Goal: Entertainment & Leisure: Consume media (video, audio)

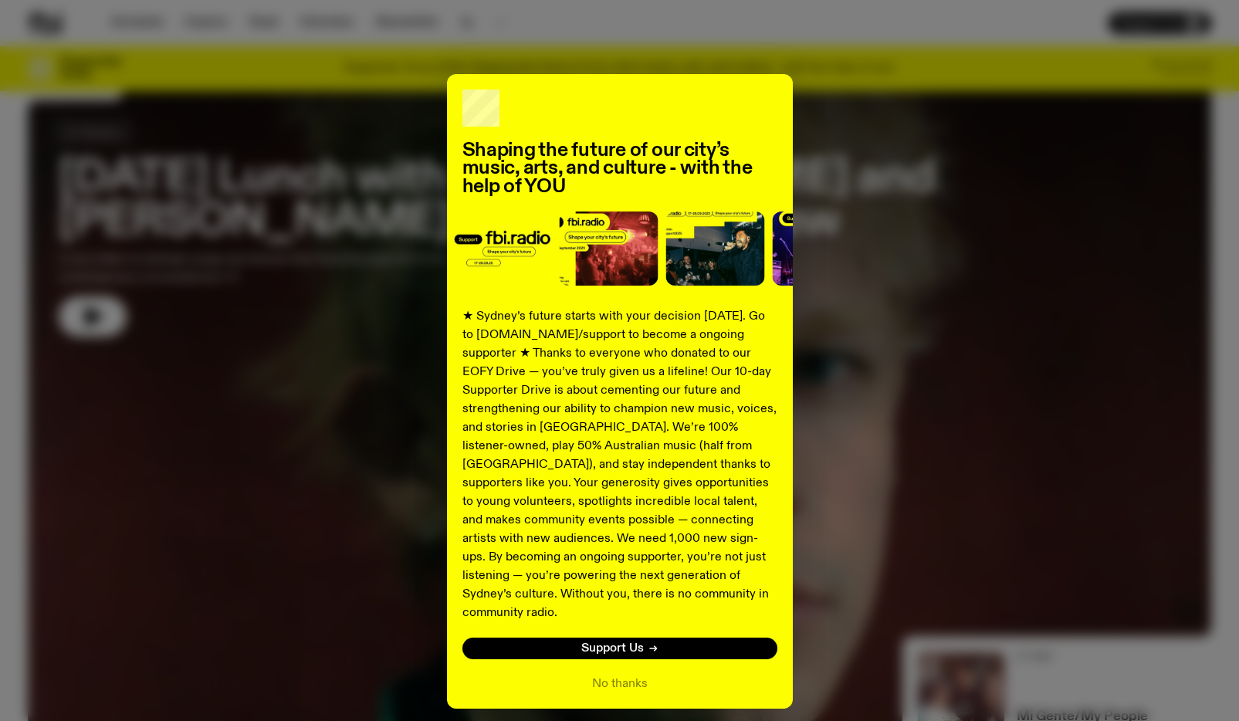
scroll to position [57, 0]
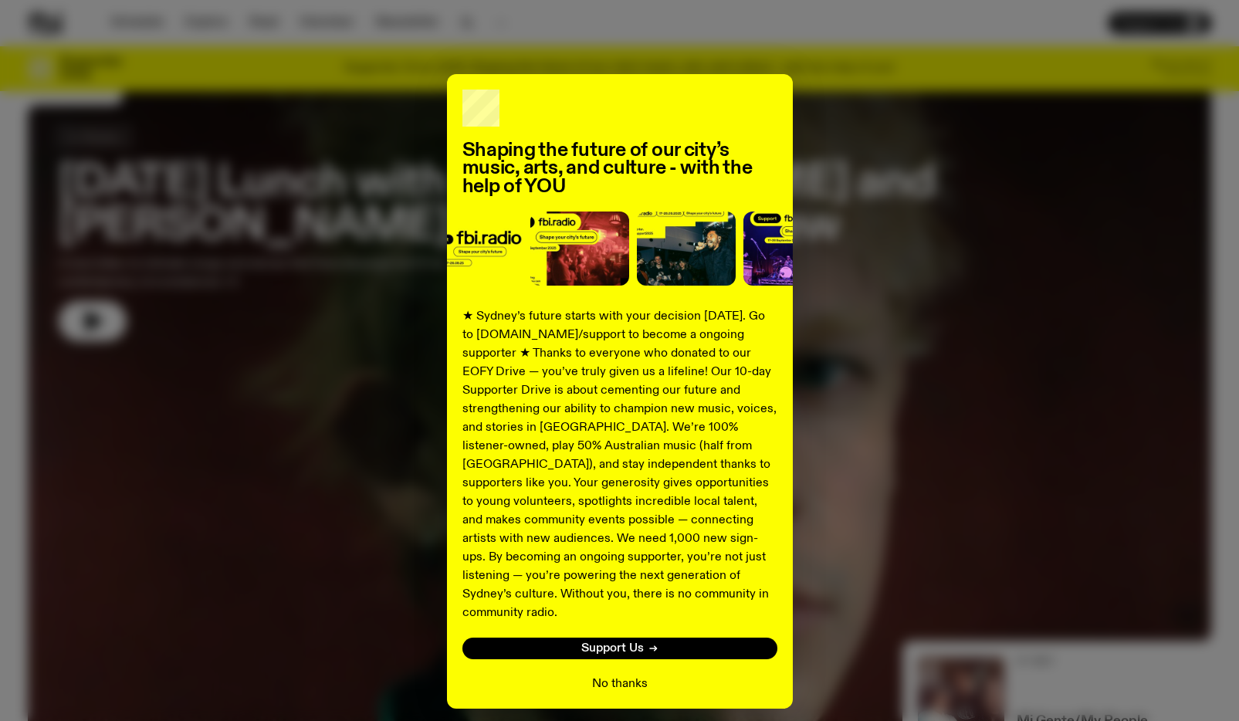
click at [618, 675] on button "No thanks" at bounding box center [620, 684] width 56 height 19
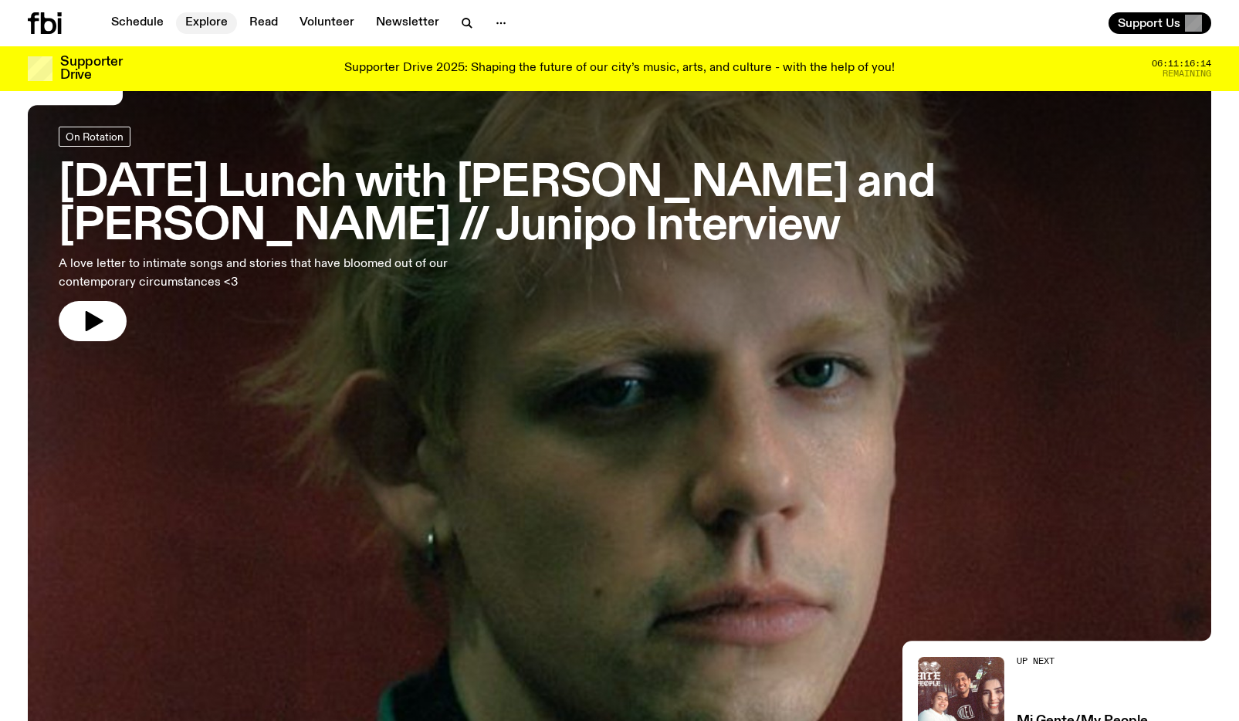
click at [209, 21] on link "Explore" at bounding box center [206, 23] width 61 height 22
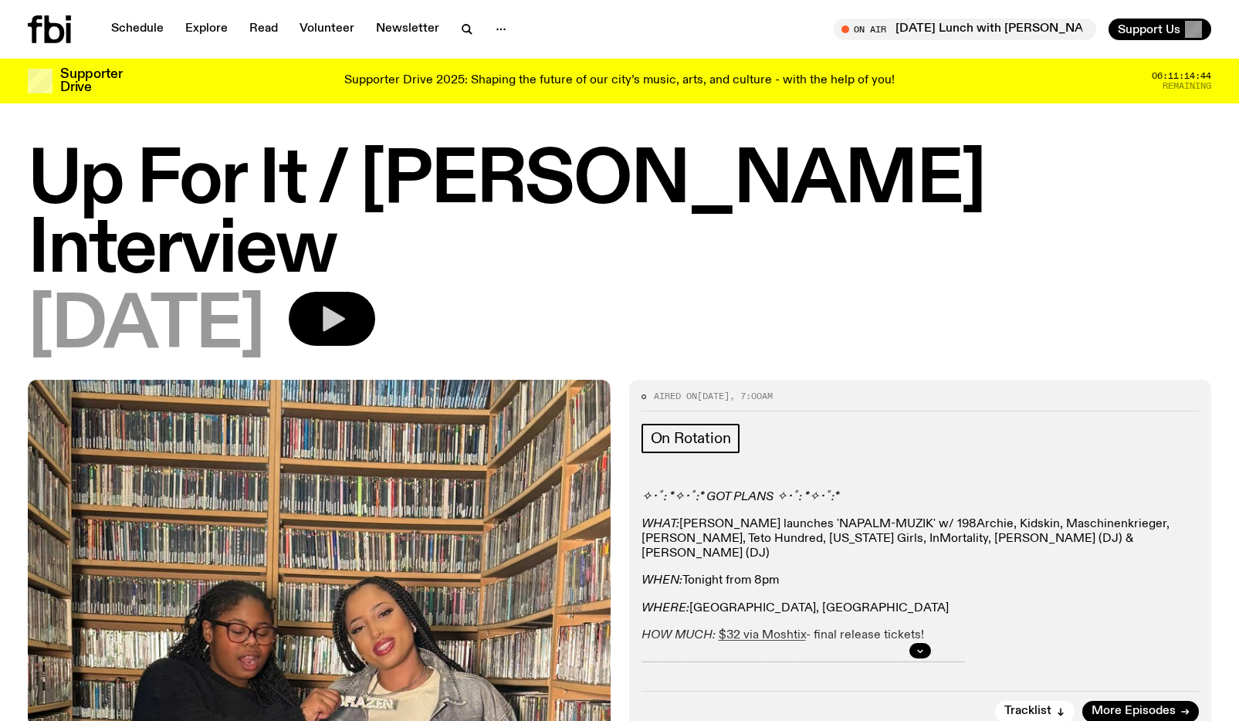
click at [345, 306] on icon "button" at bounding box center [334, 318] width 22 height 25
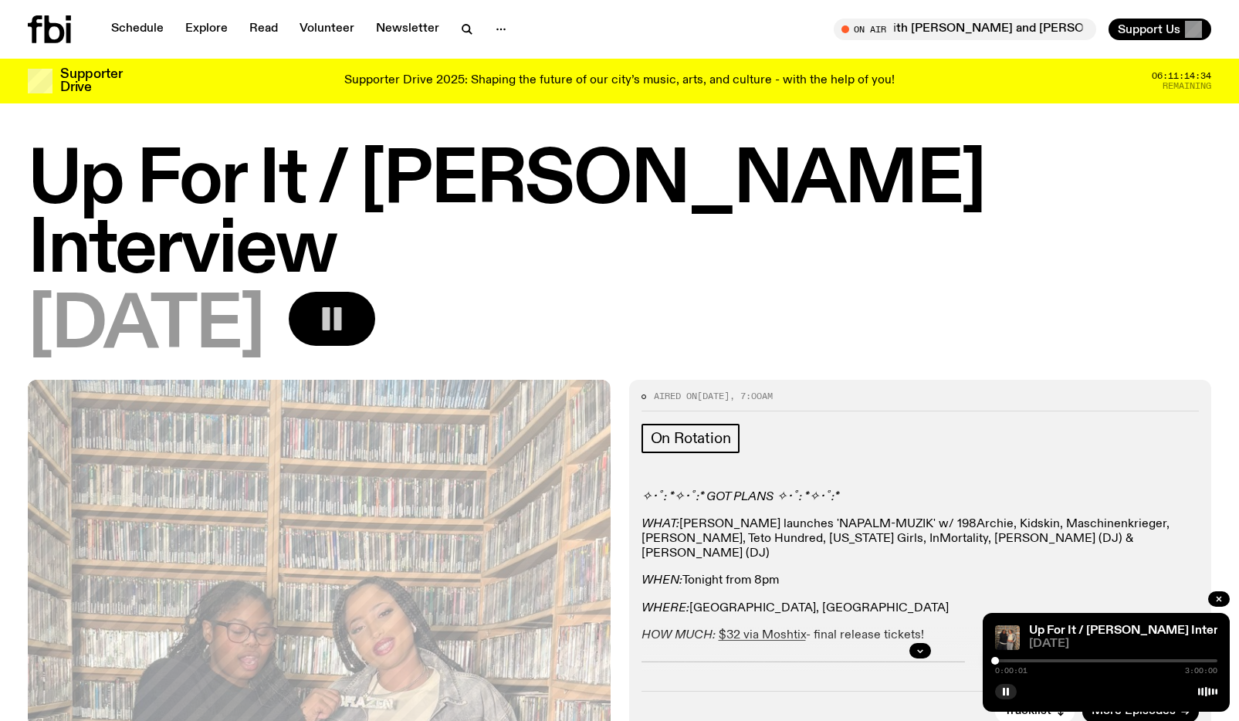
click at [1011, 658] on div "0:00:01 3:00:00" at bounding box center [1106, 665] width 222 height 19
click at [1008, 663] on div "0:00:02 3:00:00" at bounding box center [1106, 665] width 222 height 19
drag, startPoint x: 994, startPoint y: 664, endPoint x: 1007, endPoint y: 664, distance: 13.1
click at [1007, 664] on div at bounding box center [1007, 661] width 8 height 8
drag, startPoint x: 1008, startPoint y: 661, endPoint x: 1027, endPoint y: 662, distance: 19.3
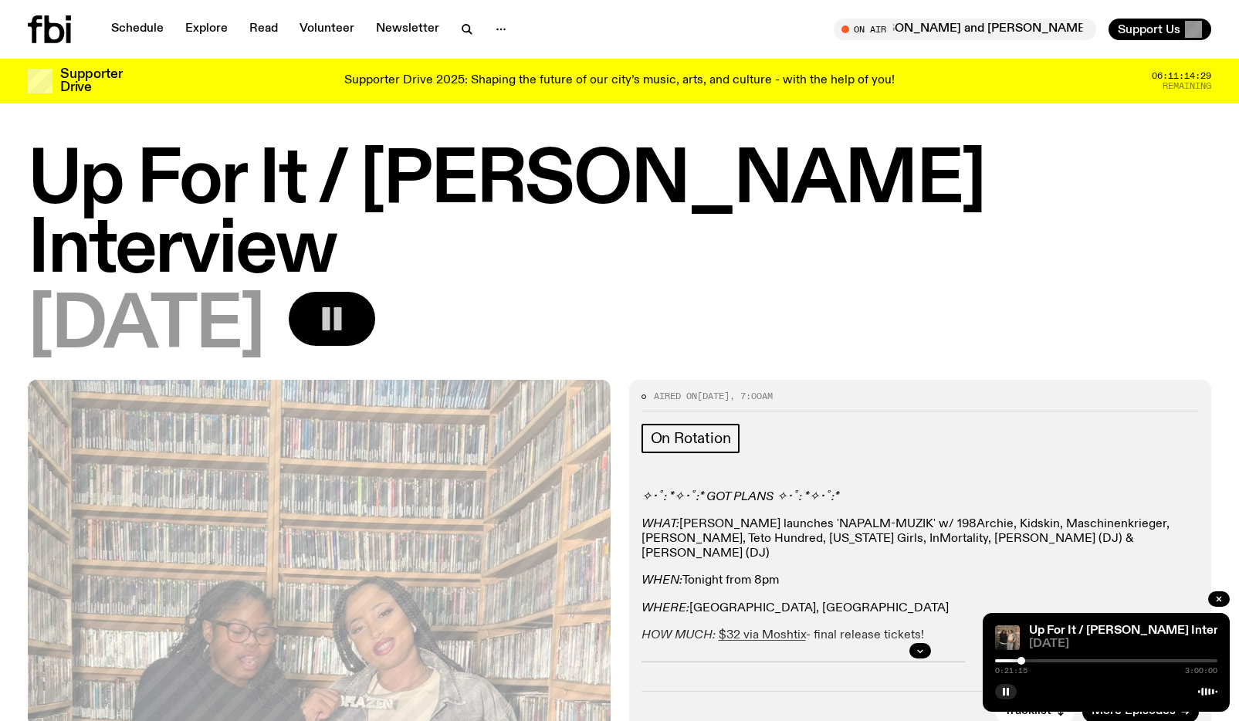
click at [1025, 662] on div at bounding box center [1022, 661] width 8 height 8
